Goal: Information Seeking & Learning: Find specific fact

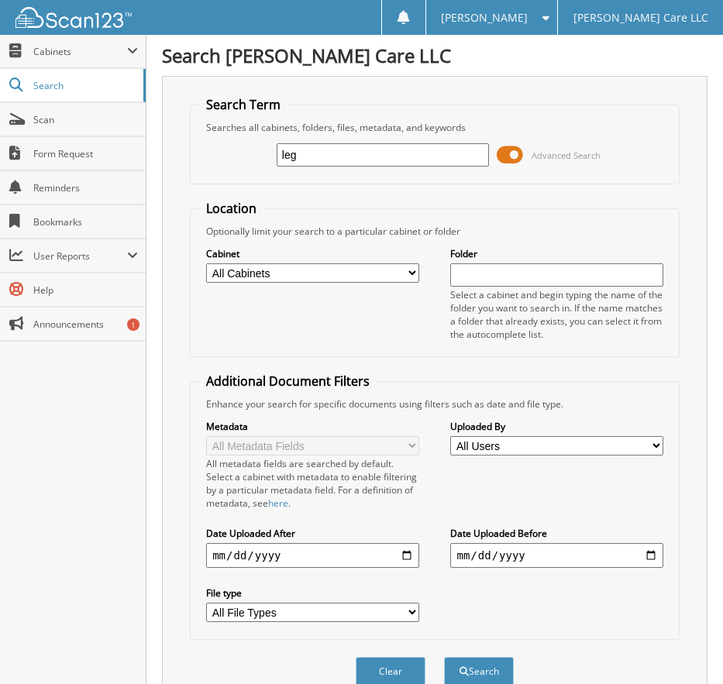
type input "leg"
click at [444, 657] on button "Search" at bounding box center [479, 671] width 70 height 29
drag, startPoint x: 305, startPoint y: 149, endPoint x: 140, endPoint y: 186, distance: 168.5
click at [138, 189] on body "[PERSON_NAME] Settings Logout [PERSON_NAME] Care LLC Close Cabinets" at bounding box center [361, 459] width 723 height 919
